Goal: Check status: Check status

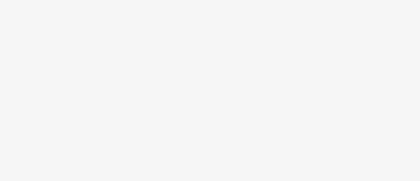
click at [334, 80] on body at bounding box center [210, 90] width 420 height 181
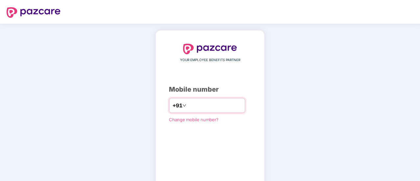
click at [188, 108] on input "number" at bounding box center [215, 105] width 54 height 11
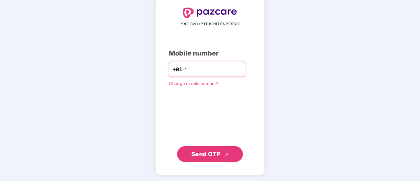
type input "**********"
click at [206, 155] on span "Send OTP" at bounding box center [205, 154] width 29 height 7
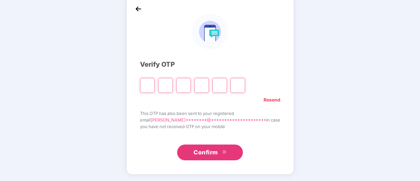
scroll to position [33, 0]
type input "*"
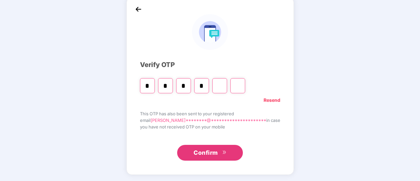
type input "*"
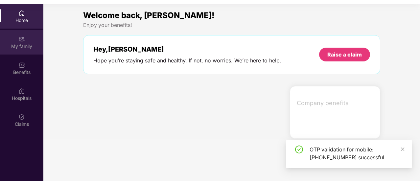
click at [19, 49] on div "My family" at bounding box center [21, 42] width 43 height 25
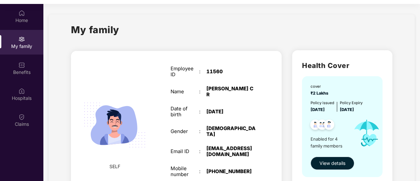
click at [329, 166] on span "View details" at bounding box center [333, 163] width 26 height 7
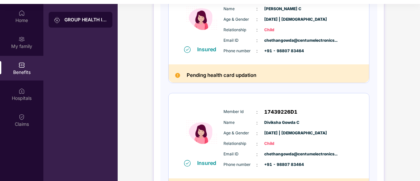
scroll to position [363, 0]
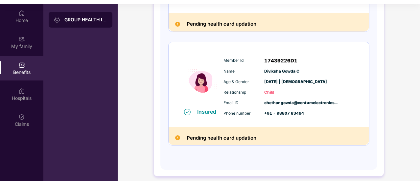
click at [177, 138] on img at bounding box center [177, 138] width 5 height 5
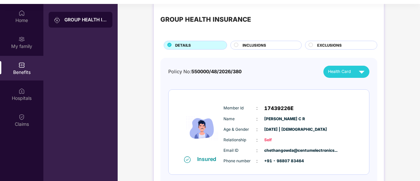
scroll to position [0, 0]
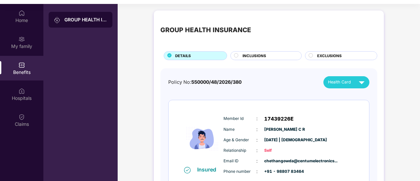
click at [243, 49] on div "GROUP HEALTH INSURANCE DETAILS INCLUSIONS EXCLUSIONS" at bounding box center [268, 38] width 217 height 43
click at [243, 54] on span "INCLUSIONS" at bounding box center [255, 56] width 24 height 6
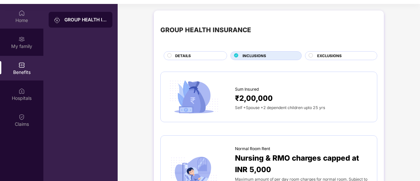
click at [19, 19] on div "Home" at bounding box center [21, 20] width 43 height 7
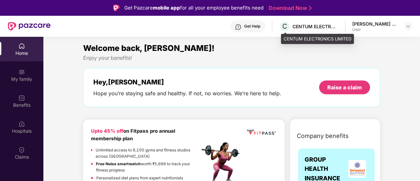
click at [317, 26] on div "CENTUM ELECTRONICS LIMITED" at bounding box center [316, 26] width 46 height 6
click at [290, 28] on span "C" at bounding box center [285, 27] width 12 height 12
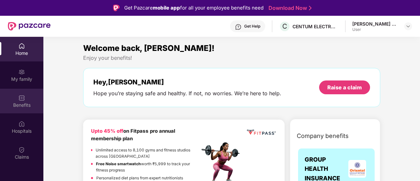
click at [17, 102] on div "Benefits" at bounding box center [21, 105] width 43 height 7
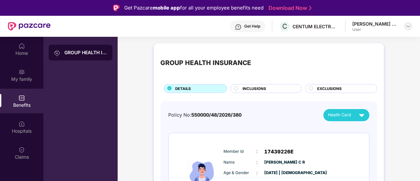
click at [407, 24] on img at bounding box center [408, 26] width 5 height 5
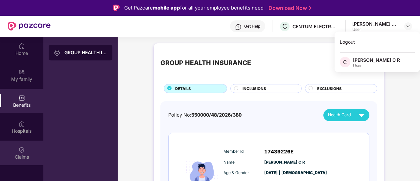
click at [22, 158] on div "Claims" at bounding box center [21, 157] width 43 height 7
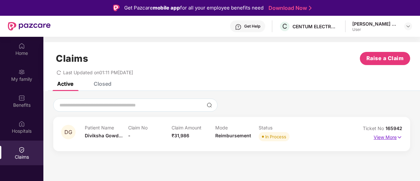
click at [392, 138] on p "View More" at bounding box center [388, 136] width 29 height 9
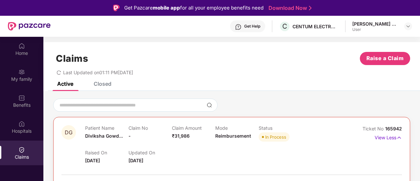
click at [151, 152] on p "Updated On" at bounding box center [150, 153] width 43 height 6
click at [115, 156] on div "Raised On [DATE]" at bounding box center [106, 157] width 43 height 14
click at [158, 155] on p "Updated On" at bounding box center [150, 153] width 43 height 6
click at [182, 134] on span "₹31,986" at bounding box center [181, 136] width 18 height 6
click at [213, 135] on div "Claim Amount ₹31,986" at bounding box center [193, 134] width 43 height 18
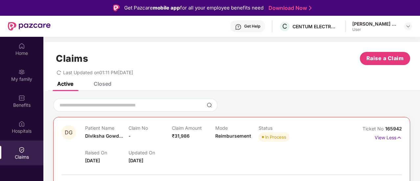
click at [230, 136] on span "Reimbursement" at bounding box center [233, 136] width 36 height 6
click at [262, 136] on span at bounding box center [263, 137] width 2 height 2
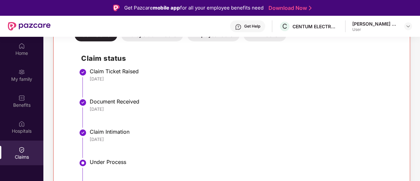
scroll to position [187, 0]
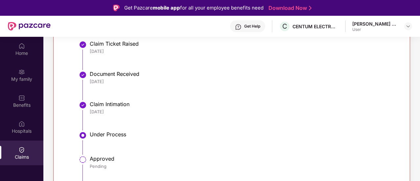
click at [88, 134] on li "Under Process" at bounding box center [238, 146] width 314 height 24
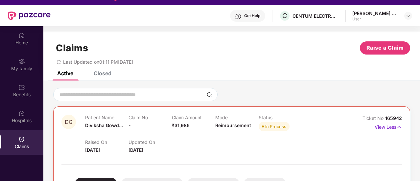
scroll to position [0, 0]
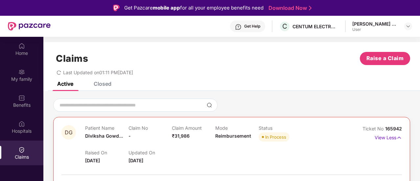
click at [414, 26] on header "Get Help C CENTUM ELECTRONICS LIMITED [PERSON_NAME] C R User" at bounding box center [210, 26] width 420 height 21
click at [410, 27] on img at bounding box center [408, 26] width 5 height 5
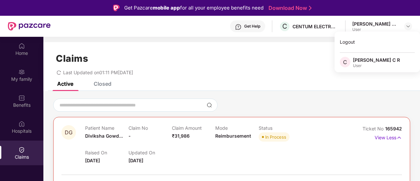
click at [191, 72] on div "Last Updated on 01:11 PM[DATE]" at bounding box center [231, 70] width 357 height 10
